Goal: Information Seeking & Learning: Learn about a topic

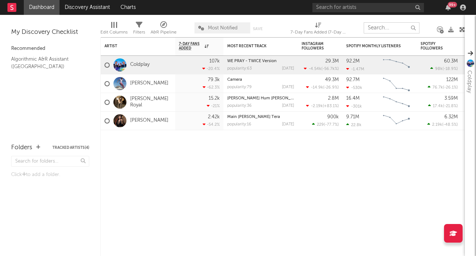
click at [383, 30] on input "text" at bounding box center [391, 27] width 56 height 11
click at [392, 29] on input "text" at bounding box center [391, 27] width 56 height 11
click at [133, 5] on link "Charts" at bounding box center [128, 7] width 26 height 15
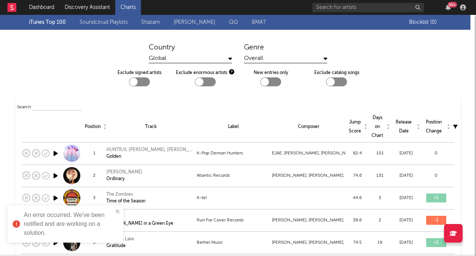
click at [67, 104] on input "text" at bounding box center [56, 107] width 49 height 6
click at [208, 58] on div "Global" at bounding box center [190, 58] width 83 height 9
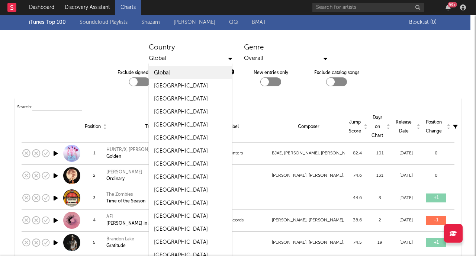
click at [208, 58] on div "Global" at bounding box center [190, 58] width 83 height 9
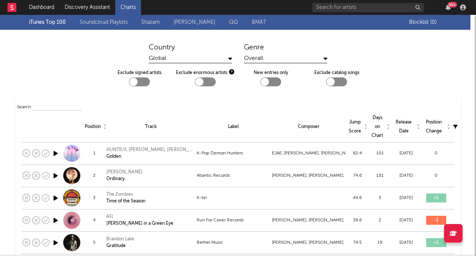
click at [207, 58] on div "Global" at bounding box center [190, 58] width 83 height 9
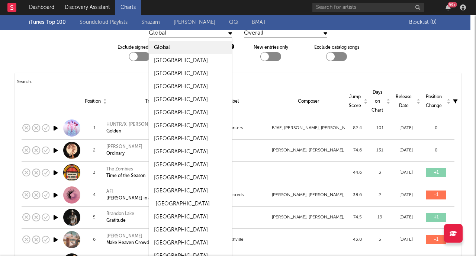
scroll to position [22, 0]
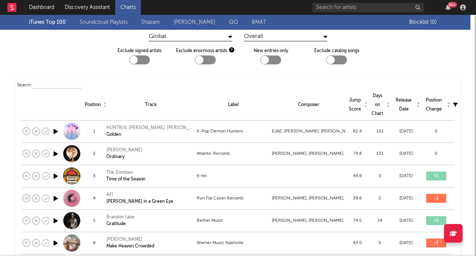
click at [267, 81] on div "Search:" at bounding box center [237, 85] width 441 height 9
click at [268, 35] on div "Overall" at bounding box center [285, 36] width 83 height 9
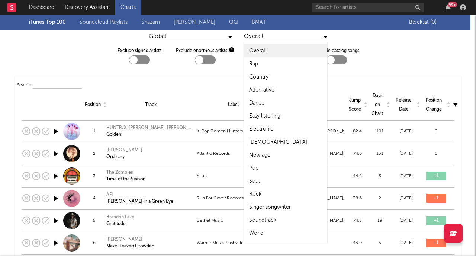
click at [268, 35] on div "Overall" at bounding box center [285, 36] width 83 height 9
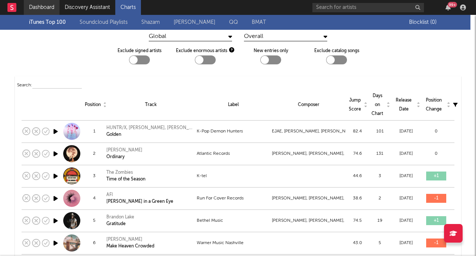
click at [44, 6] on link "Dashboard" at bounding box center [42, 7] width 36 height 15
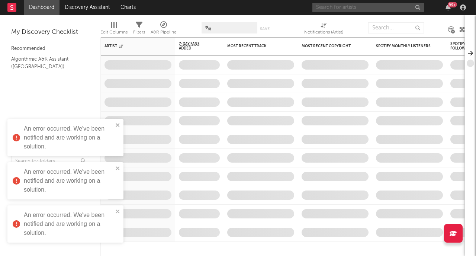
click at [346, 8] on input "text" at bounding box center [367, 7] width 111 height 9
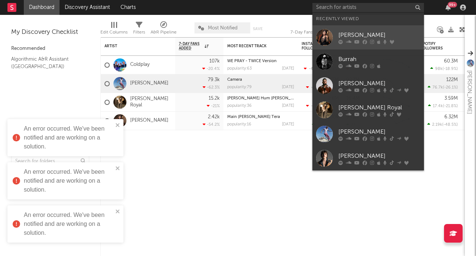
click at [367, 35] on div "[PERSON_NAME]" at bounding box center [379, 34] width 82 height 9
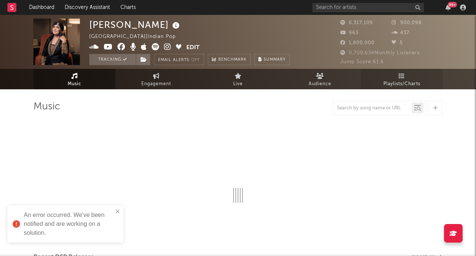
click at [402, 81] on span "Playlists/Charts" at bounding box center [401, 84] width 37 height 9
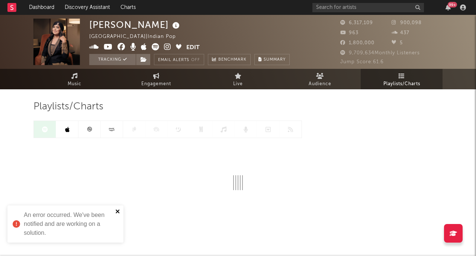
click at [118, 210] on icon "close" at bounding box center [117, 211] width 5 height 6
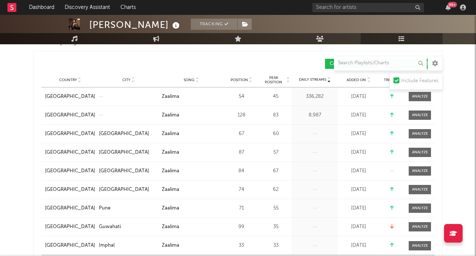
scroll to position [88, 0]
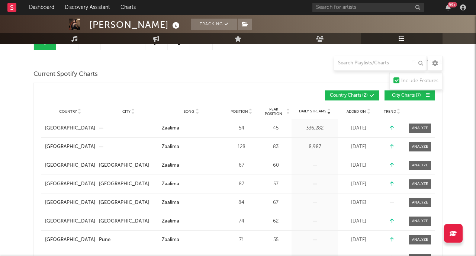
click at [403, 96] on span "City Charts ( 7 )" at bounding box center [406, 95] width 34 height 4
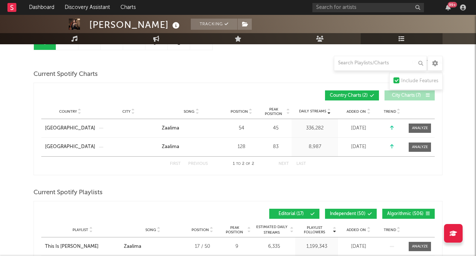
click at [403, 96] on span "City Charts ( 7 )" at bounding box center [406, 95] width 34 height 4
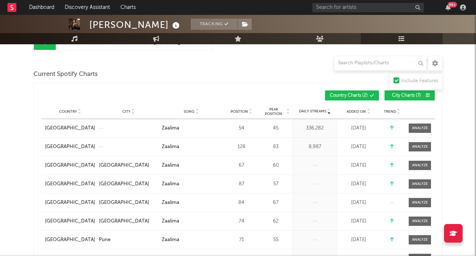
click at [361, 95] on span at bounding box center [361, 95] width 1 height 4
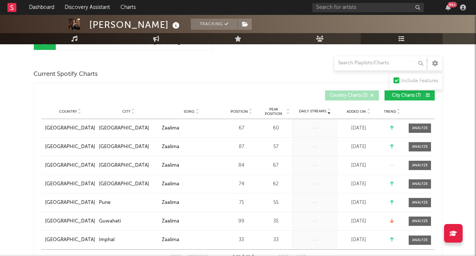
click at [361, 95] on span at bounding box center [361, 95] width 1 height 4
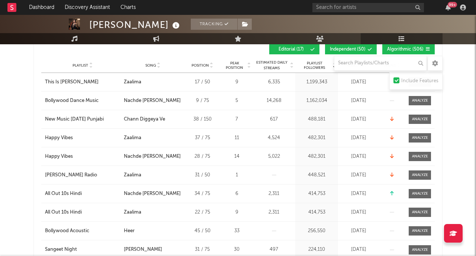
scroll to position [382, 0]
click at [135, 120] on div "Chann Diggeya Ve" at bounding box center [144, 118] width 41 height 7
click at [141, 118] on div "Chann Diggeya Ve" at bounding box center [144, 118] width 41 height 7
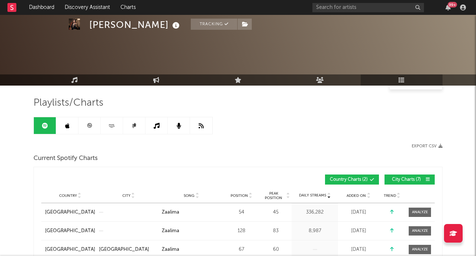
scroll to position [0, 0]
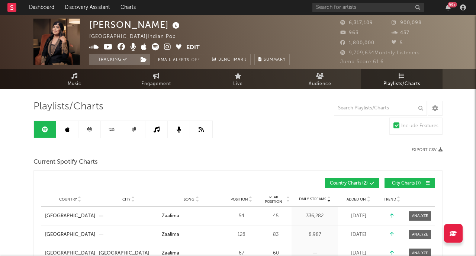
click at [354, 9] on input "text" at bounding box center [367, 7] width 111 height 9
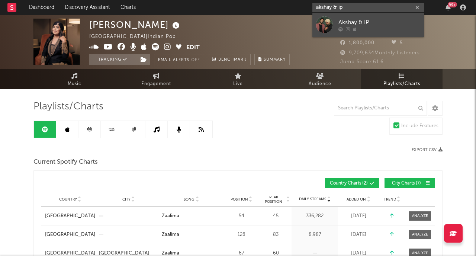
type input "akshay & ip"
click at [372, 27] on div at bounding box center [379, 29] width 82 height 4
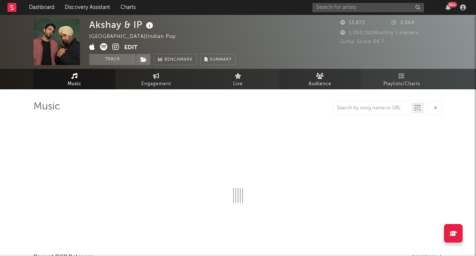
select select "6m"
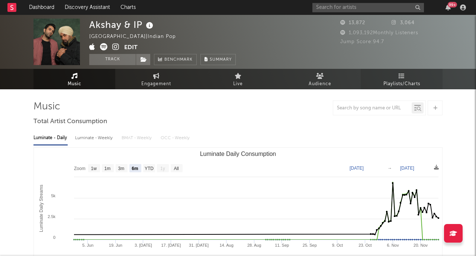
click at [400, 79] on link "Playlists/Charts" at bounding box center [401, 79] width 82 height 20
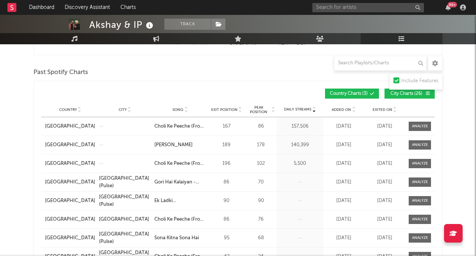
scroll to position [352, 0]
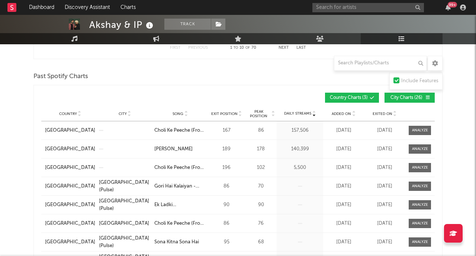
click at [350, 113] on span "Added On" at bounding box center [340, 113] width 19 height 4
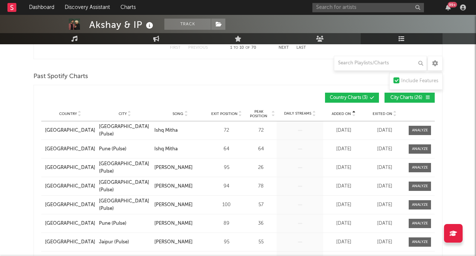
click at [350, 112] on span "Added On" at bounding box center [340, 113] width 19 height 4
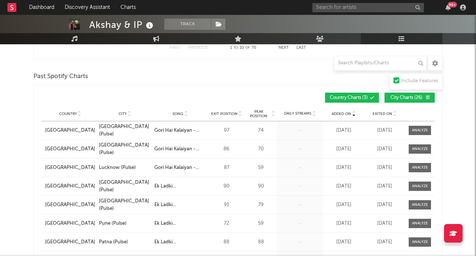
click at [350, 112] on span "Added On" at bounding box center [340, 113] width 19 height 4
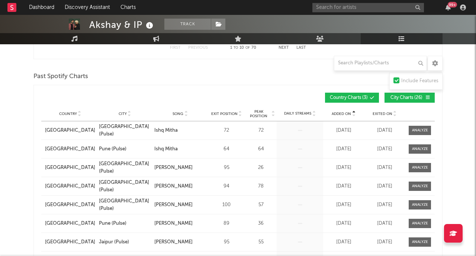
click at [350, 112] on span "Added On" at bounding box center [340, 113] width 19 height 4
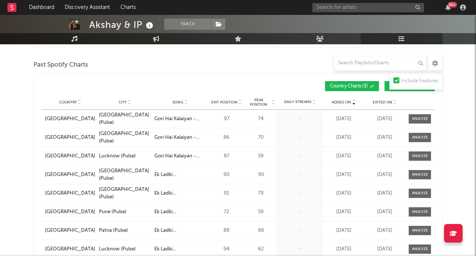
scroll to position [355, 0]
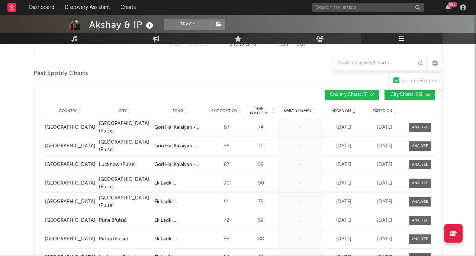
click at [354, 112] on icon at bounding box center [354, 112] width 4 height 3
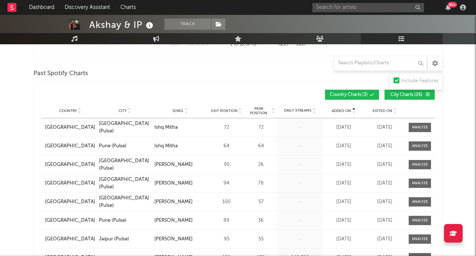
click at [354, 112] on icon at bounding box center [354, 112] width 4 height 3
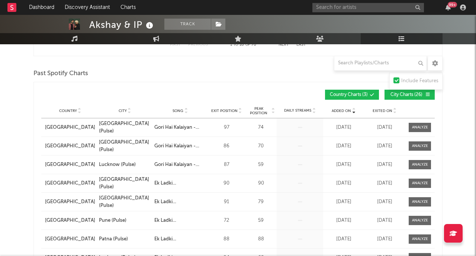
click at [354, 112] on icon at bounding box center [354, 112] width 4 height 3
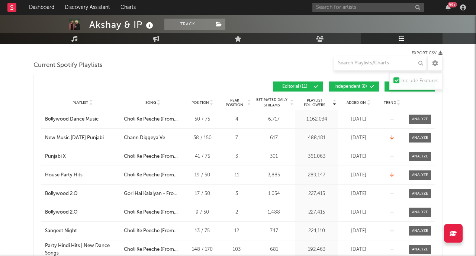
scroll to position [0, 0]
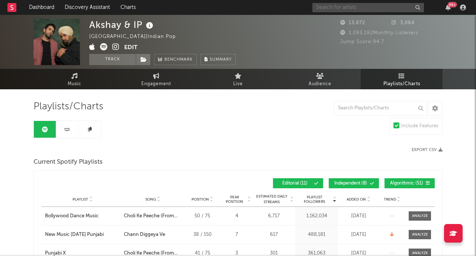
click at [349, 6] on input "text" at bounding box center [367, 7] width 111 height 9
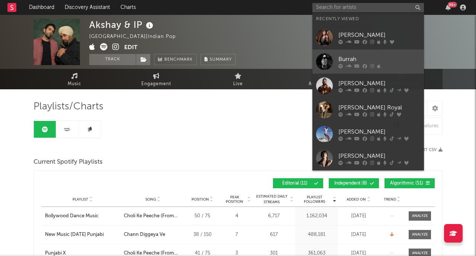
click at [342, 57] on div "Burrah" at bounding box center [379, 59] width 82 height 9
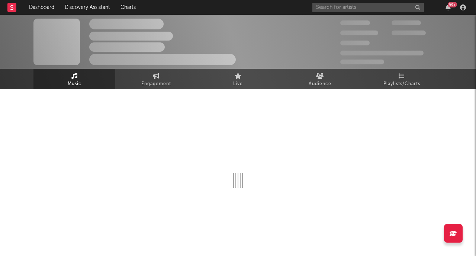
select select "6m"
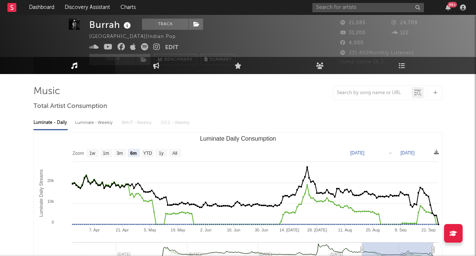
scroll to position [8, 0]
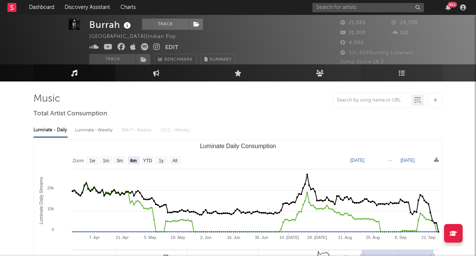
click at [410, 69] on link "Playlists/Charts" at bounding box center [401, 72] width 82 height 17
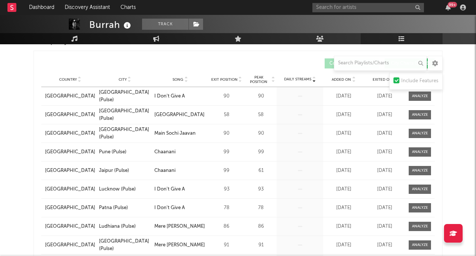
scroll to position [379, 0]
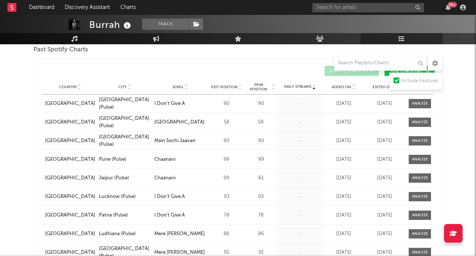
click at [352, 88] on icon at bounding box center [354, 88] width 4 height 3
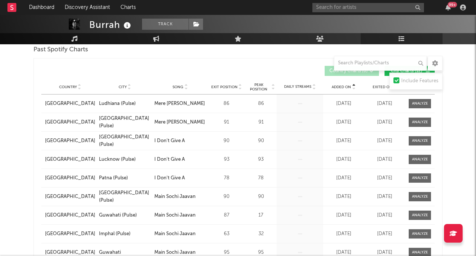
click at [466, 79] on div "Burrah Track [GEOGRAPHIC_DATA] | Indian Pop Edit Track Benchmark Summary 21,085…" at bounding box center [238, 214] width 476 height 1157
click at [354, 84] on icon at bounding box center [354, 85] width 4 height 3
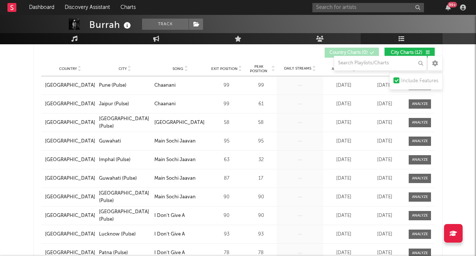
scroll to position [369, 0]
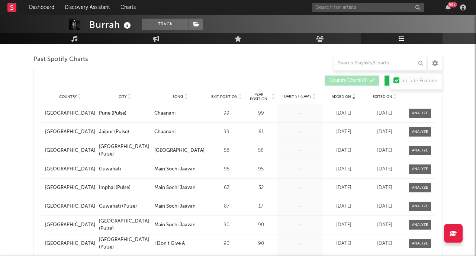
click at [352, 98] on icon at bounding box center [354, 98] width 4 height 3
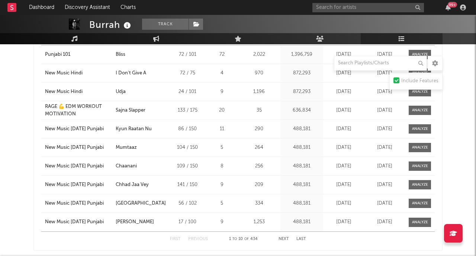
scroll to position [916, 0]
